Goal: Find specific page/section: Find specific page/section

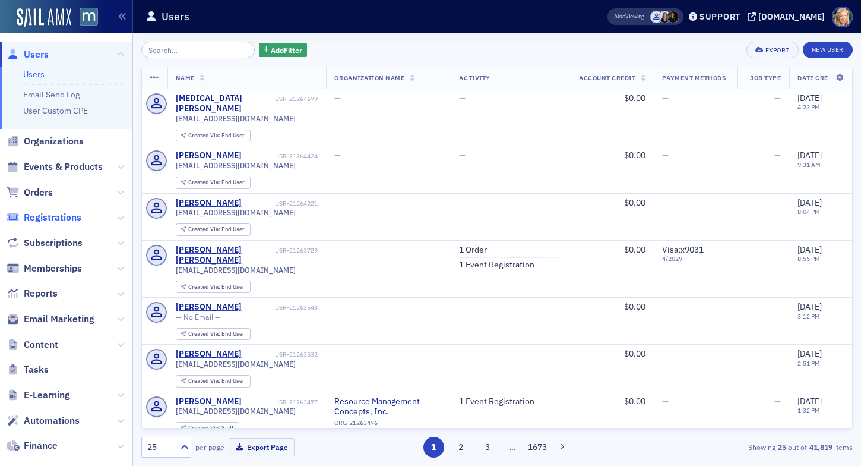
click at [42, 217] on span "Registrations" at bounding box center [53, 217] width 58 height 13
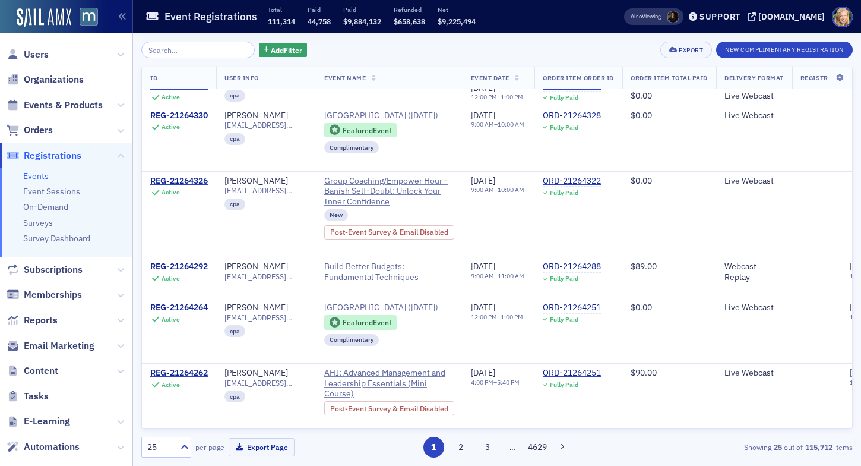
scroll to position [1306, 0]
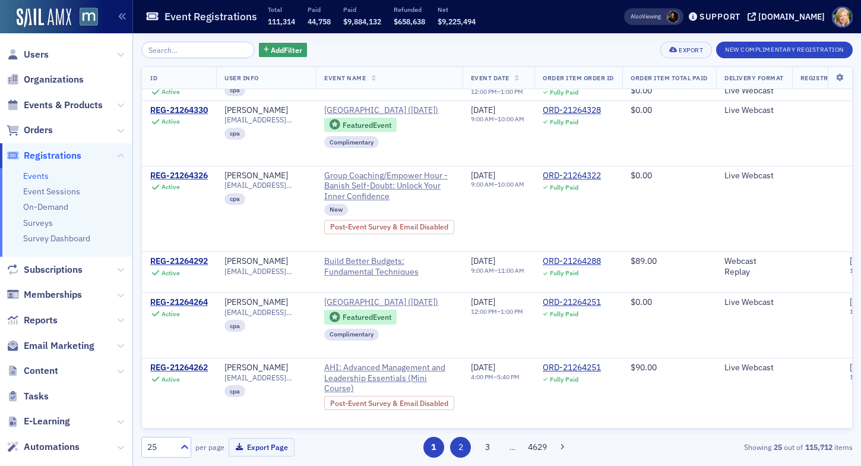
click at [458, 445] on button "2" at bounding box center [460, 446] width 21 height 21
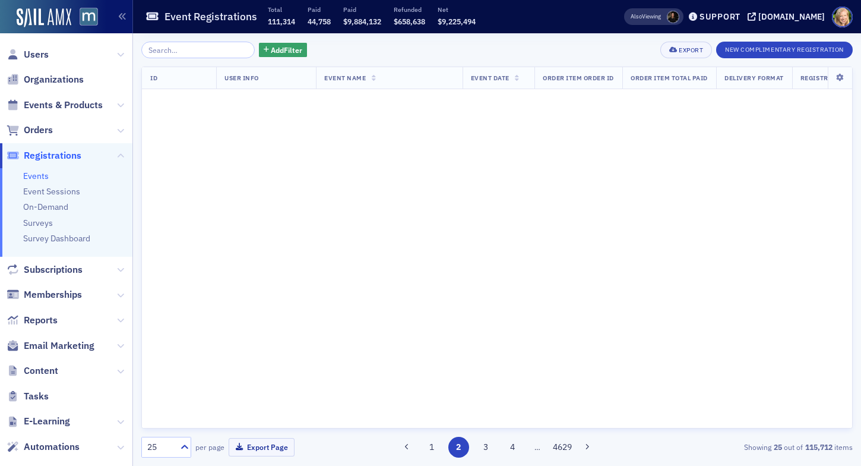
scroll to position [0, 0]
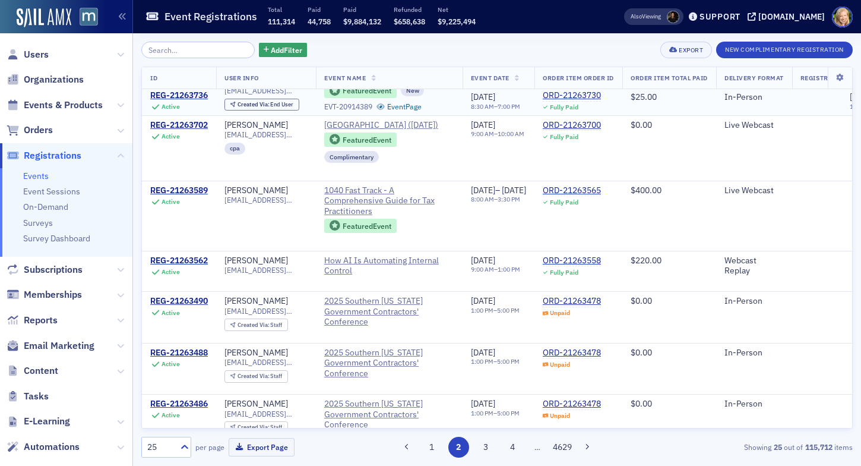
scroll to position [1207, 0]
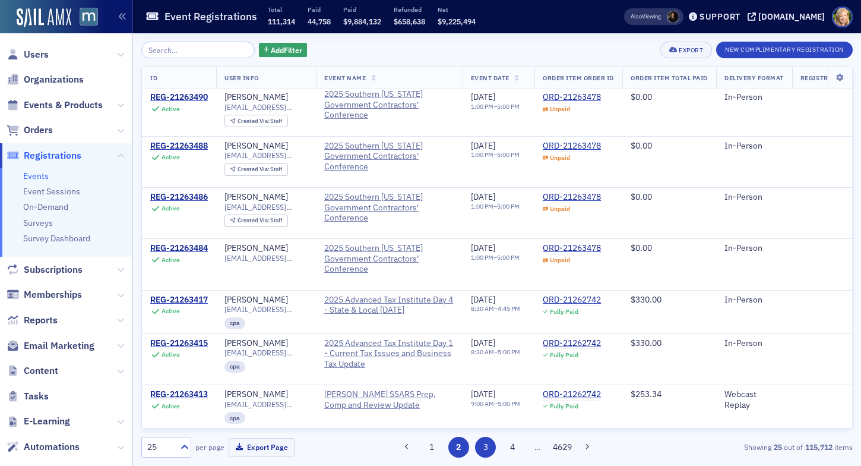
click at [486, 451] on button "3" at bounding box center [485, 446] width 21 height 21
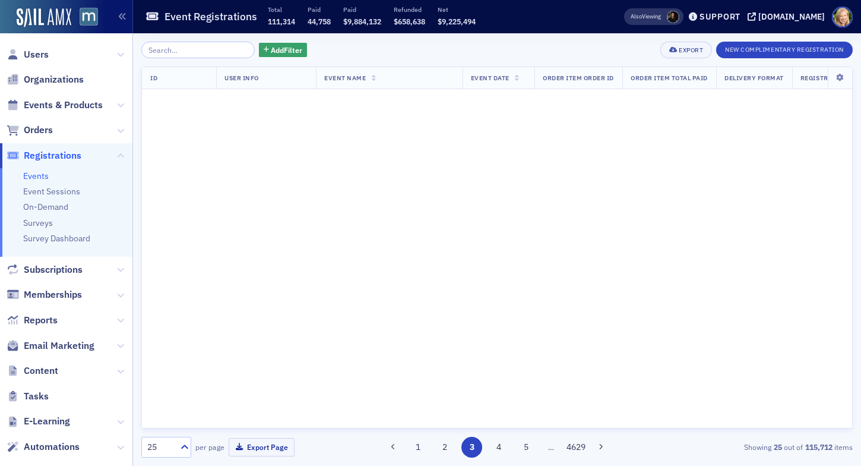
scroll to position [0, 0]
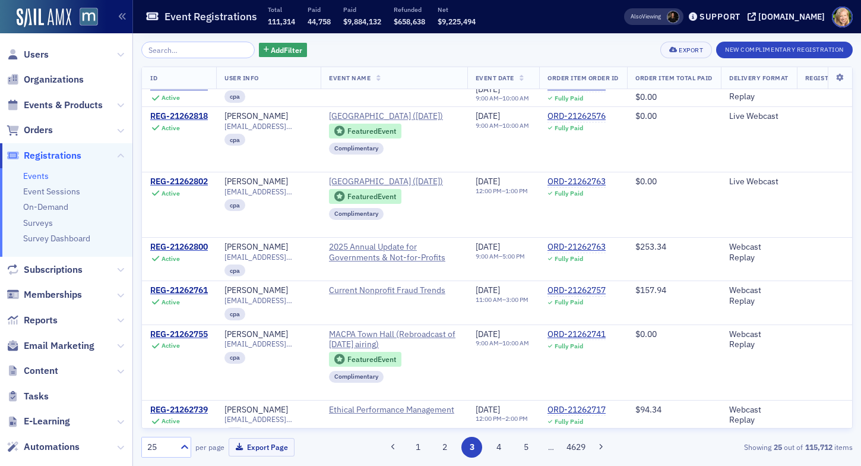
scroll to position [987, 0]
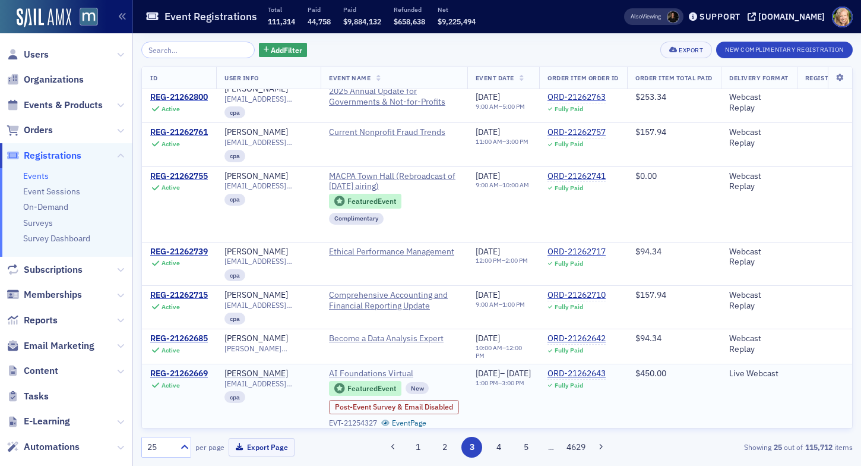
click at [387, 371] on span "AI Foundations Virtual" at bounding box center [383, 373] width 108 height 11
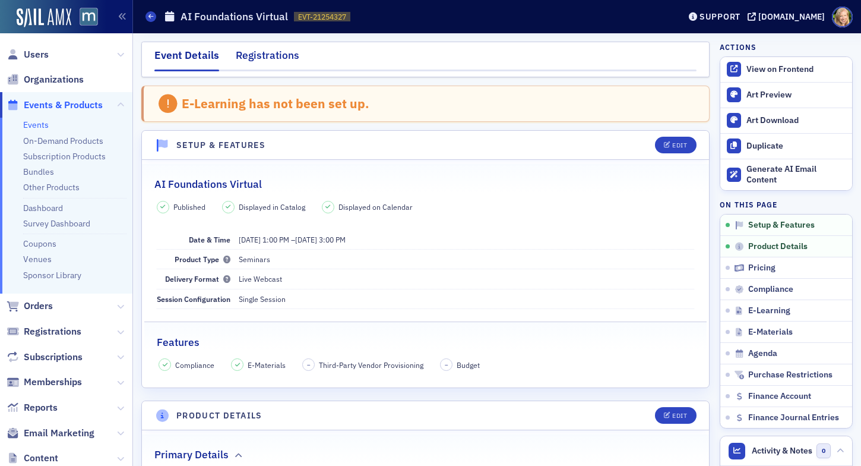
click at [249, 53] on div "Registrations" at bounding box center [268, 59] width 64 height 22
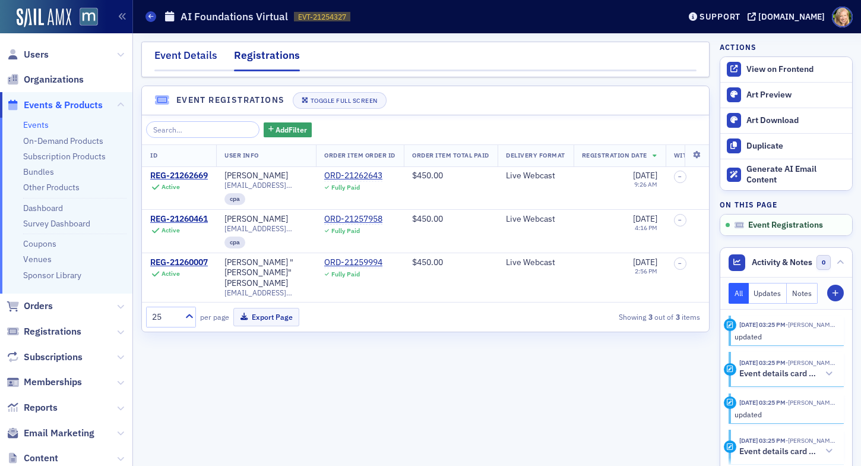
click at [198, 60] on div "Event Details" at bounding box center [185, 59] width 63 height 22
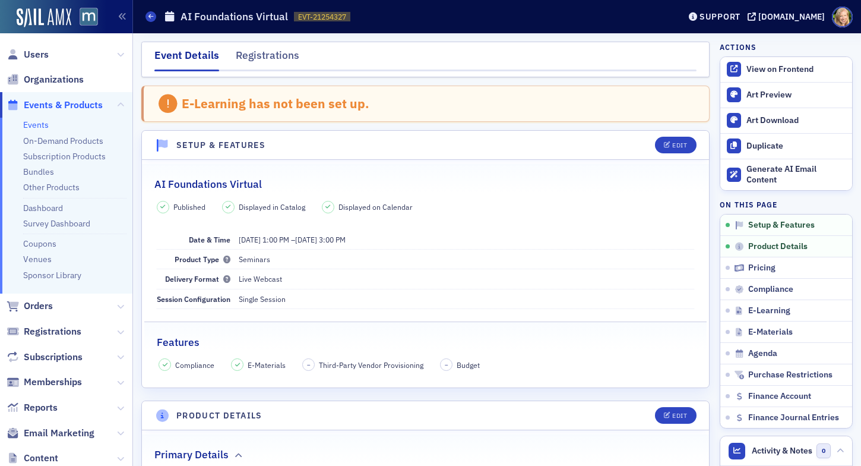
click at [42, 122] on link "Events" at bounding box center [36, 124] width 26 height 11
